Goal: Task Accomplishment & Management: Manage account settings

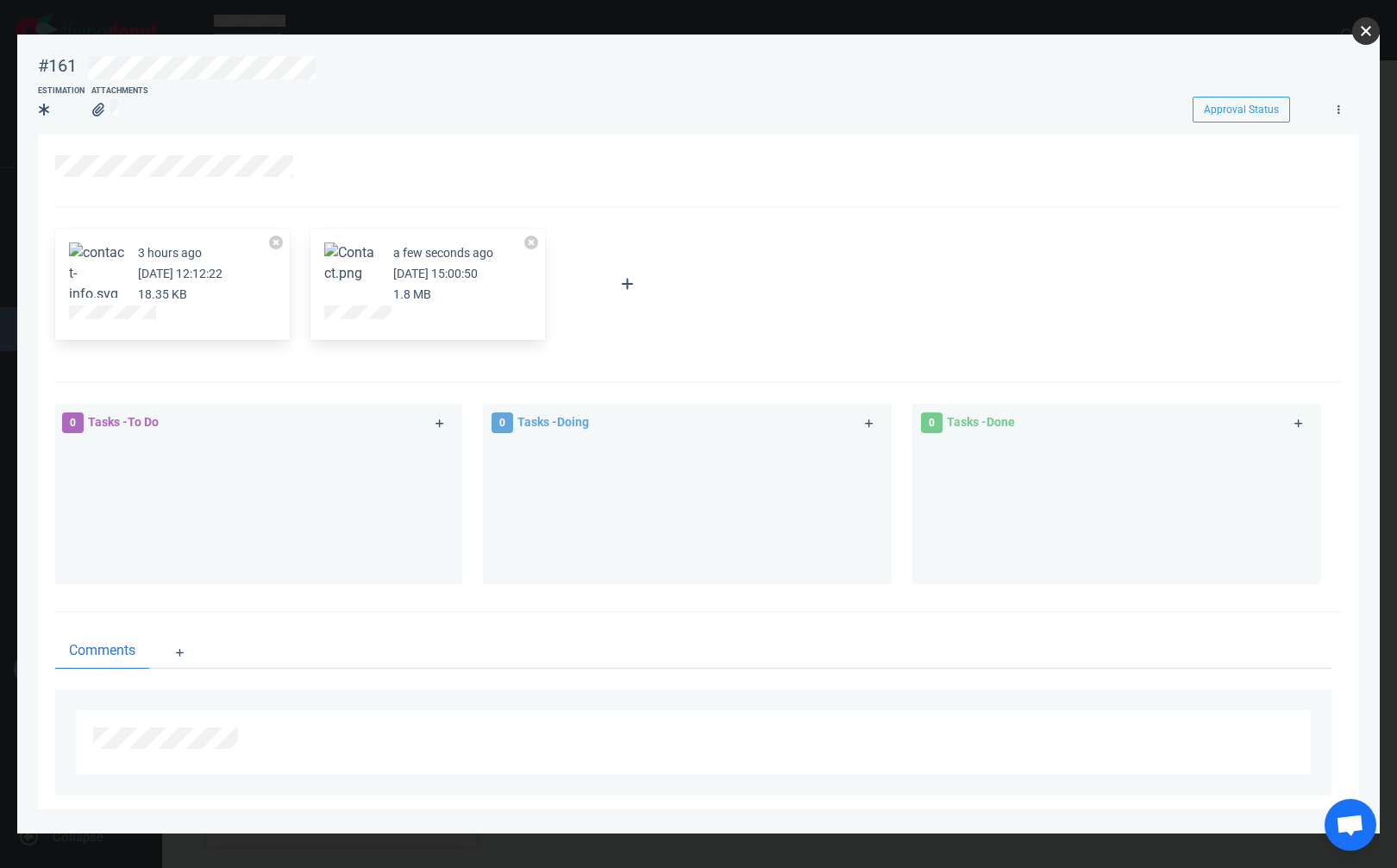
click at [1369, 27] on button "close" at bounding box center [1367, 31] width 27 height 27
click at [1366, 32] on button "close" at bounding box center [1367, 31] width 27 height 27
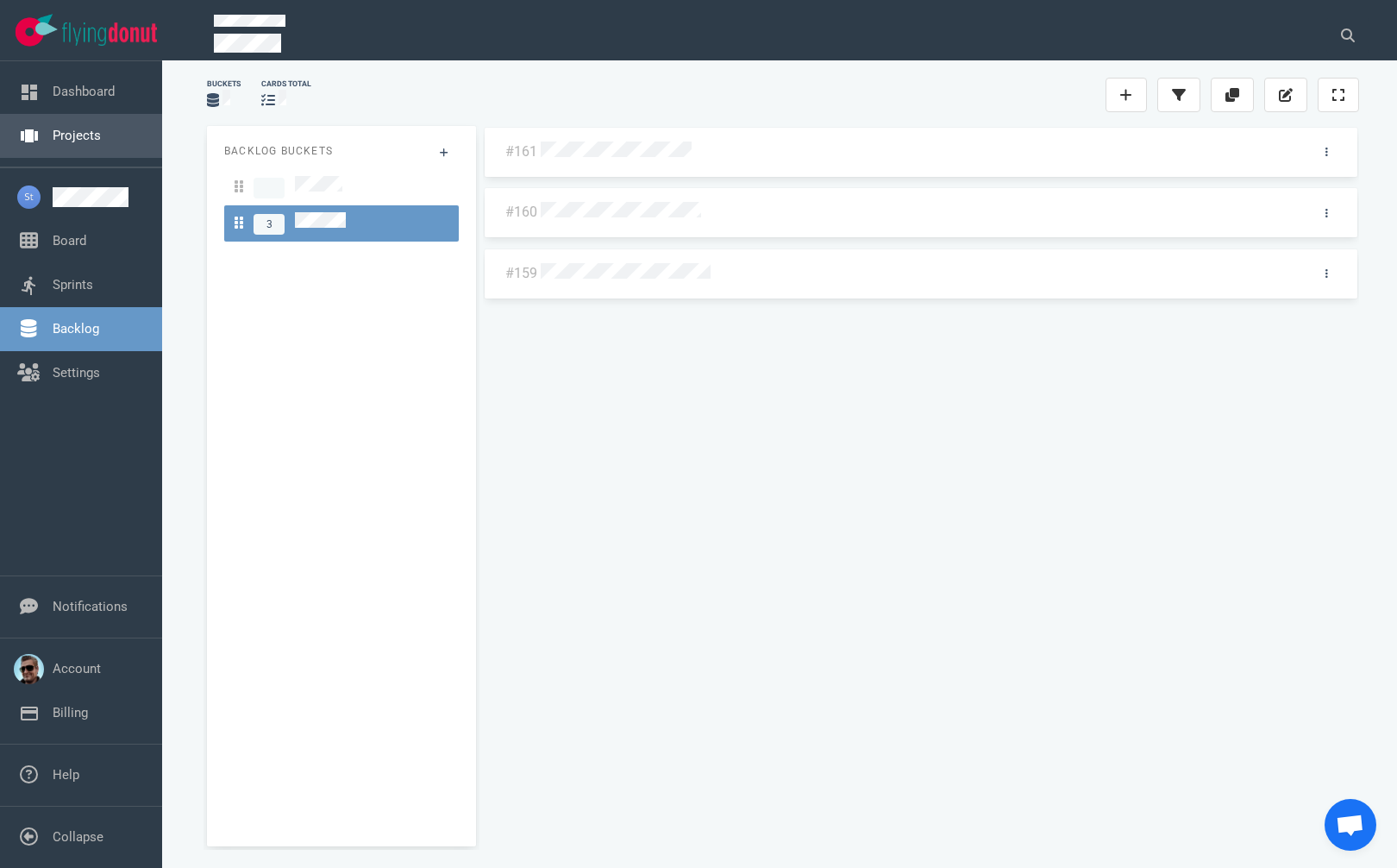
click at [101, 143] on link "Projects" at bounding box center [76, 135] width 48 height 16
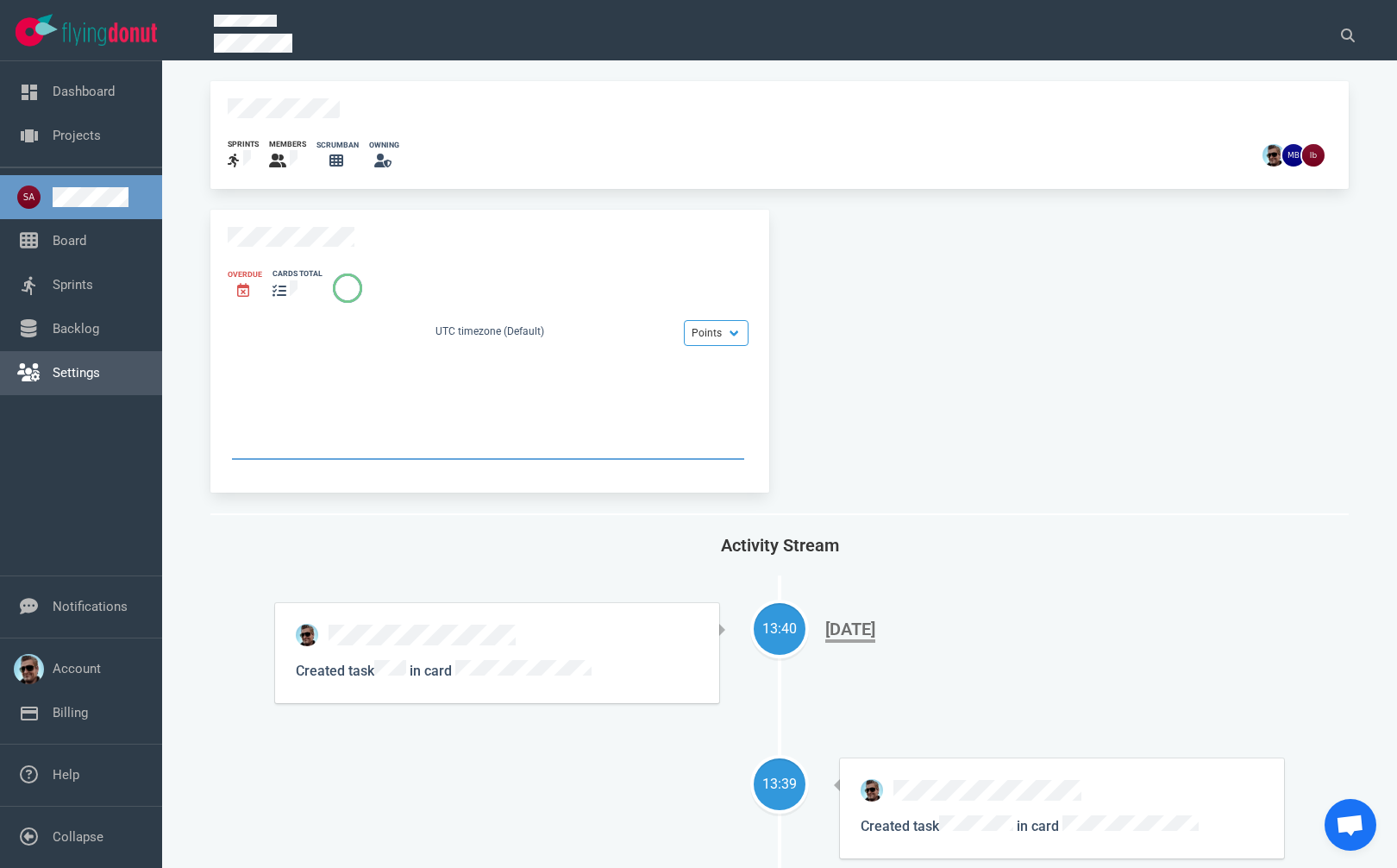
click at [53, 380] on link "Settings" at bounding box center [76, 372] width 47 height 16
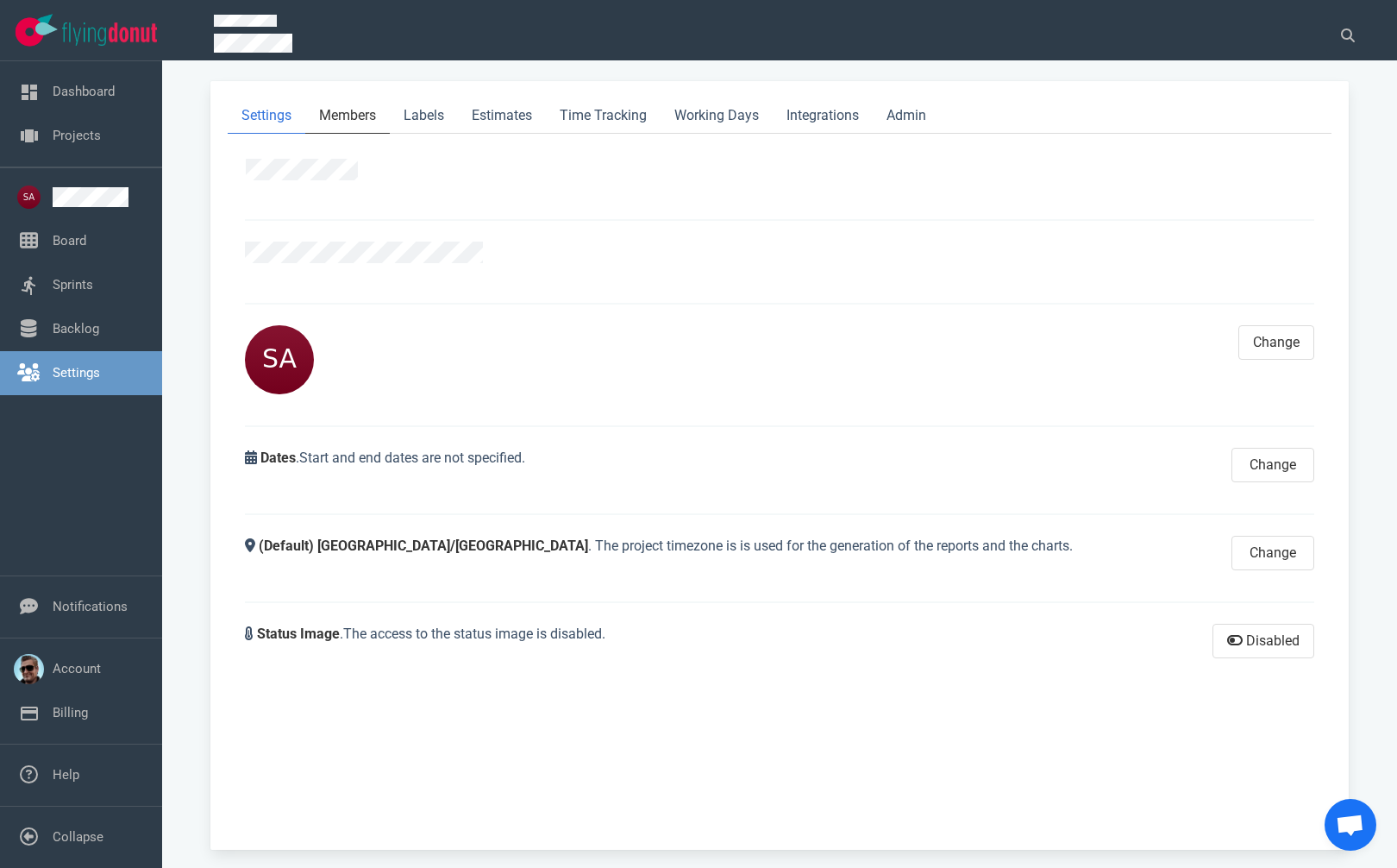
click at [344, 107] on link "Members" at bounding box center [348, 116] width 84 height 35
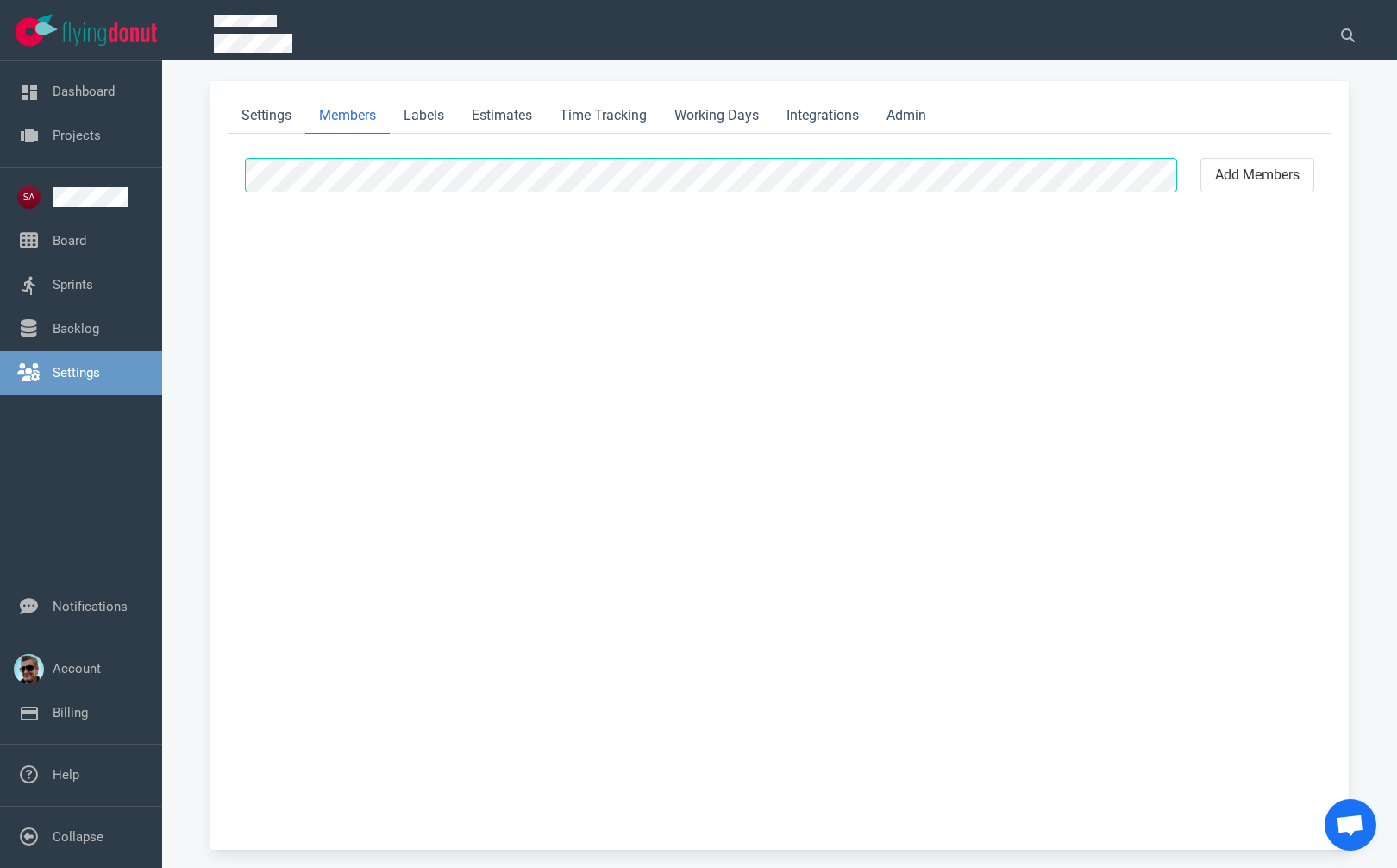
select select "2"
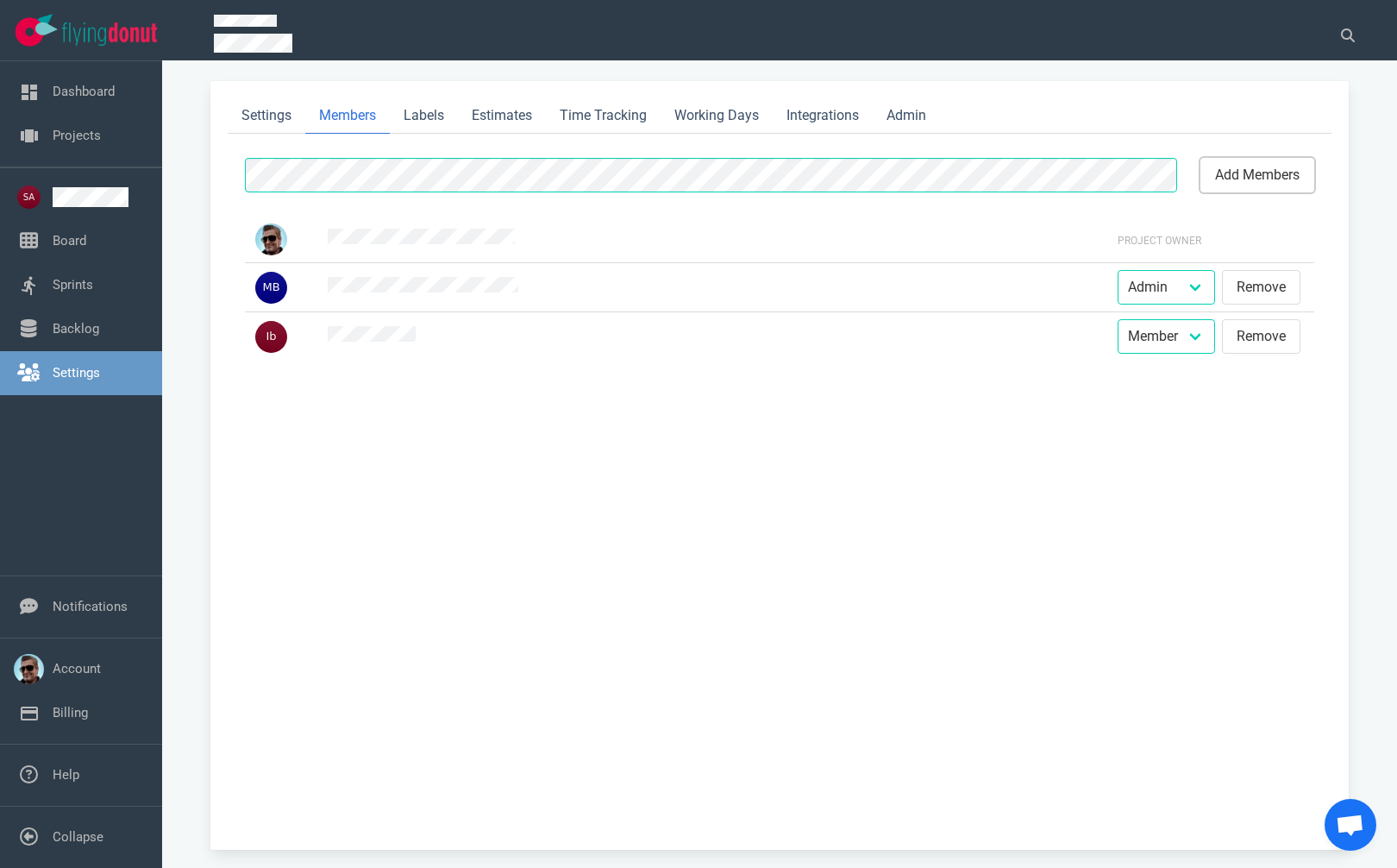
click at [1232, 164] on button "add members" at bounding box center [1258, 174] width 114 height 34
select select "2"
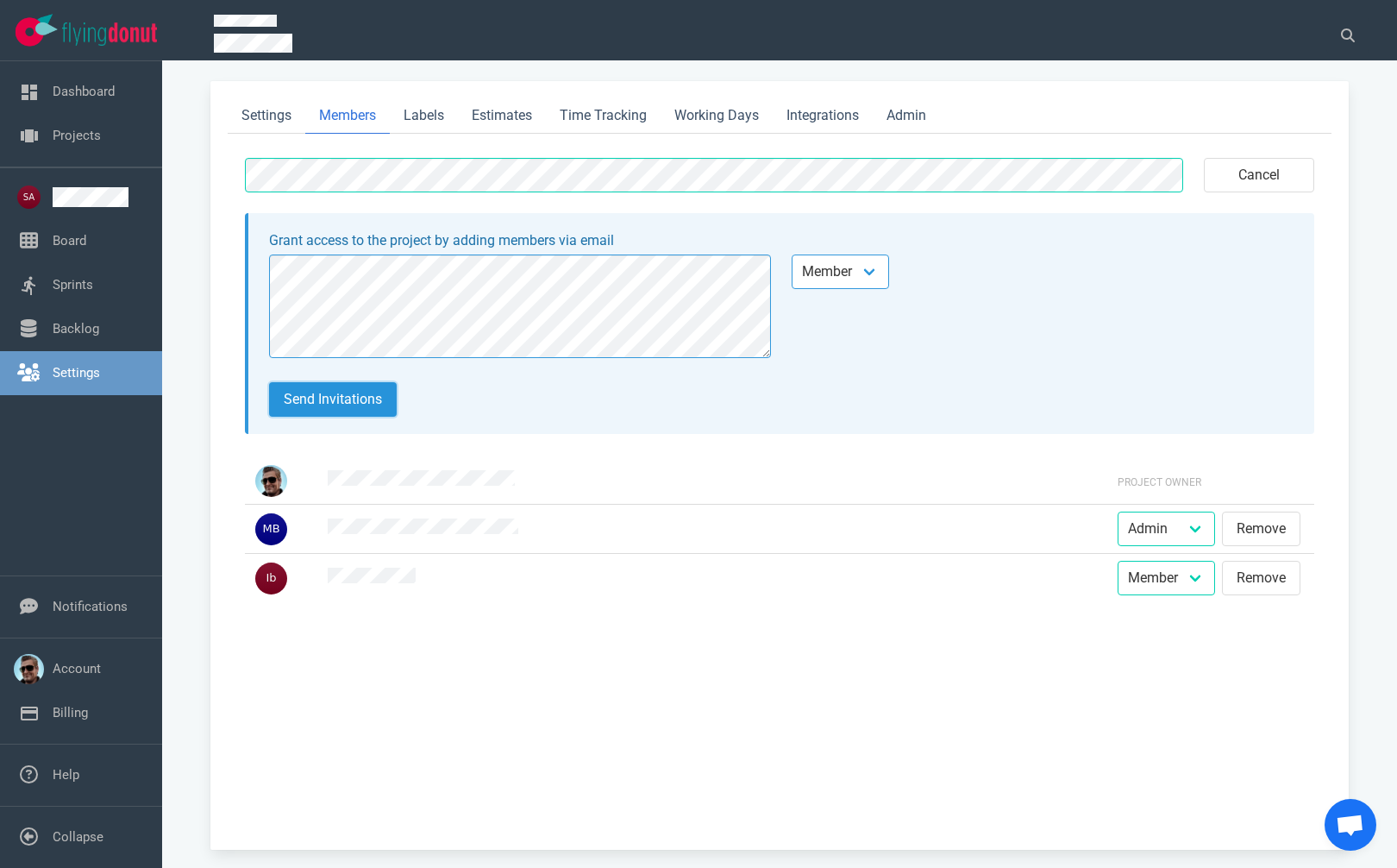
click at [328, 405] on button "Send invitations" at bounding box center [333, 399] width 127 height 34
select select "2"
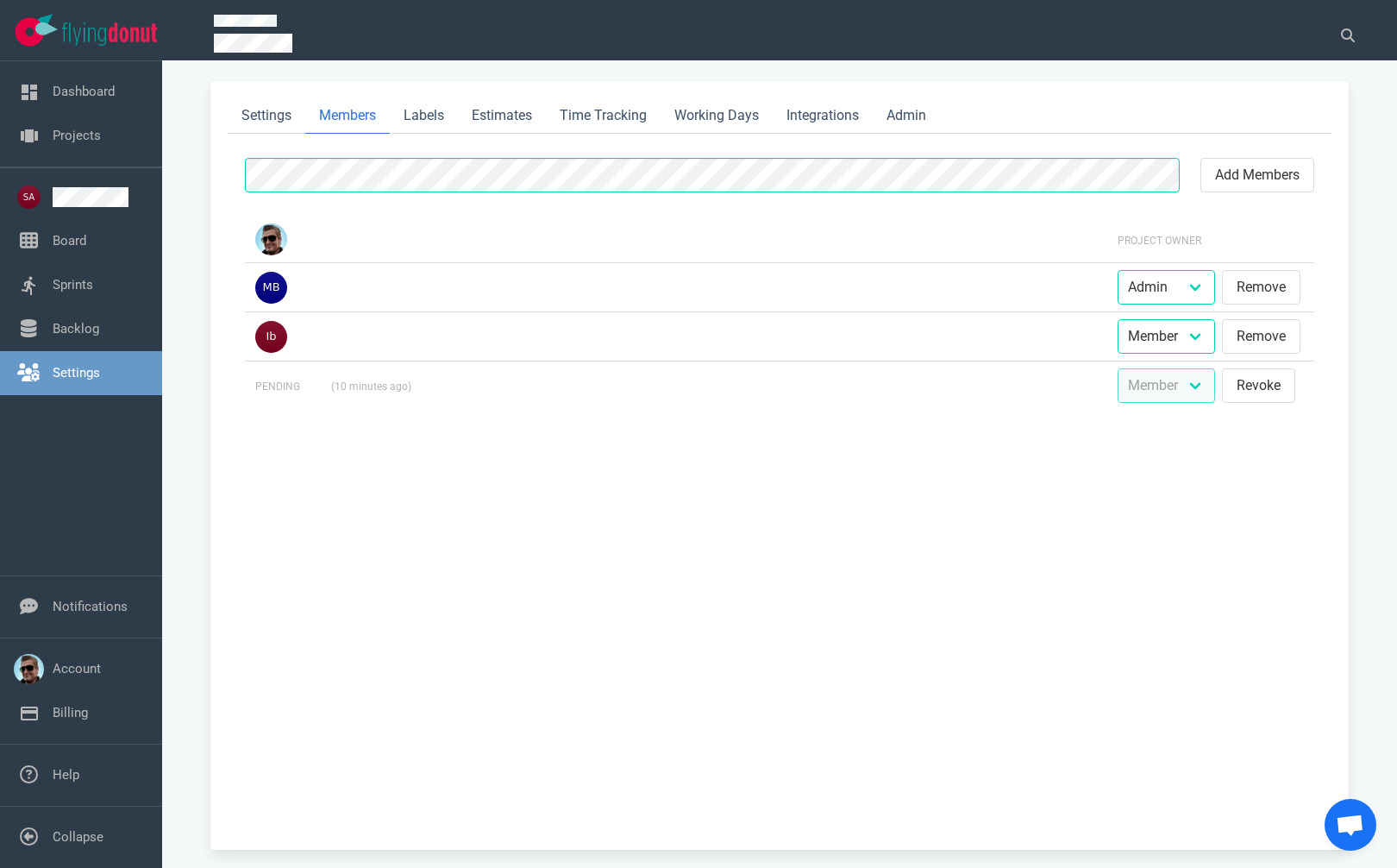
select select "2"
